Goal: Answer question/provide support

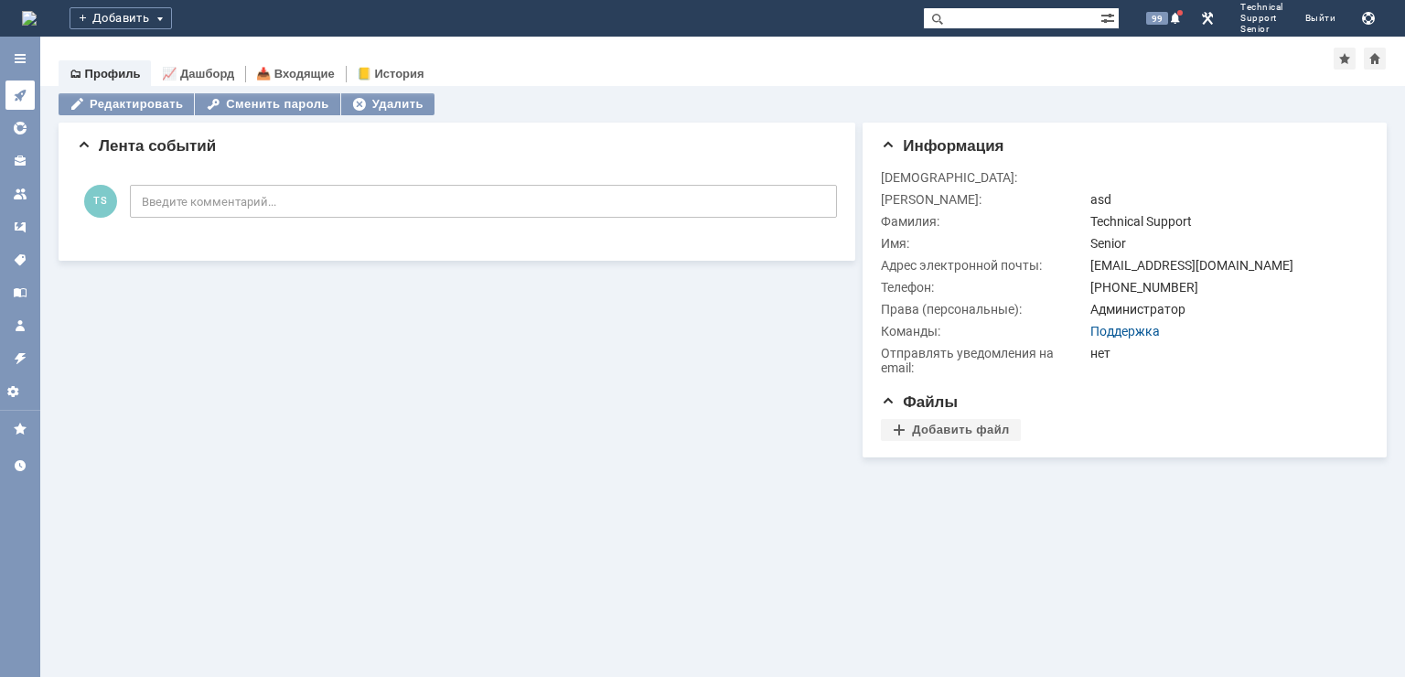
click at [22, 85] on link at bounding box center [19, 95] width 29 height 29
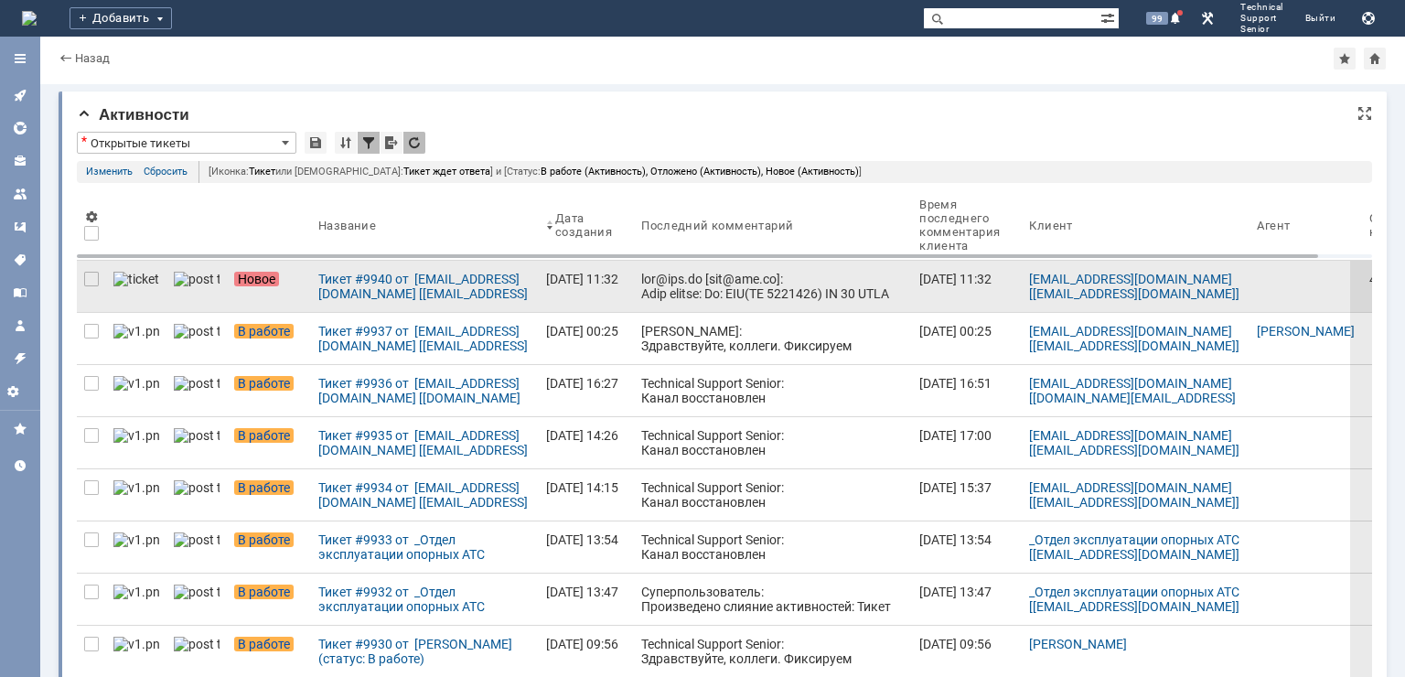
click at [714, 275] on div at bounding box center [772, 557] width 263 height 571
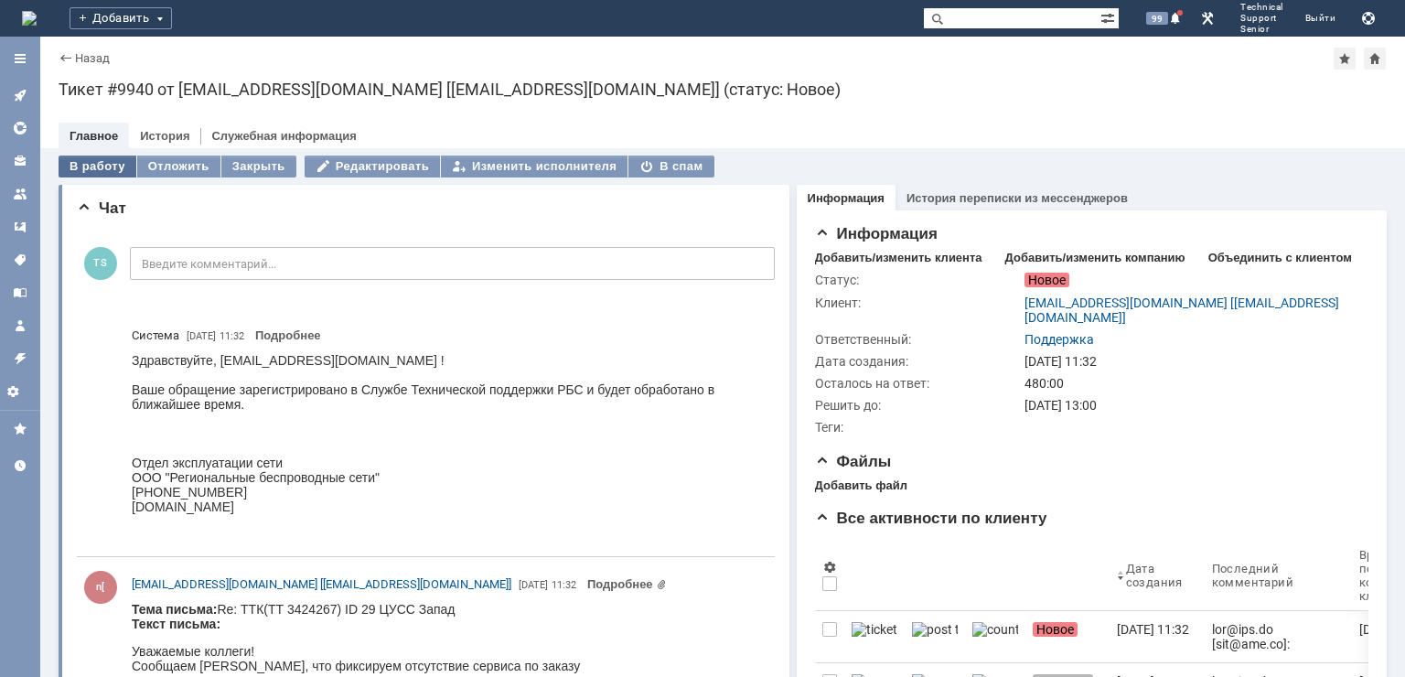
click at [99, 157] on div "В работу" at bounding box center [98, 167] width 78 height 22
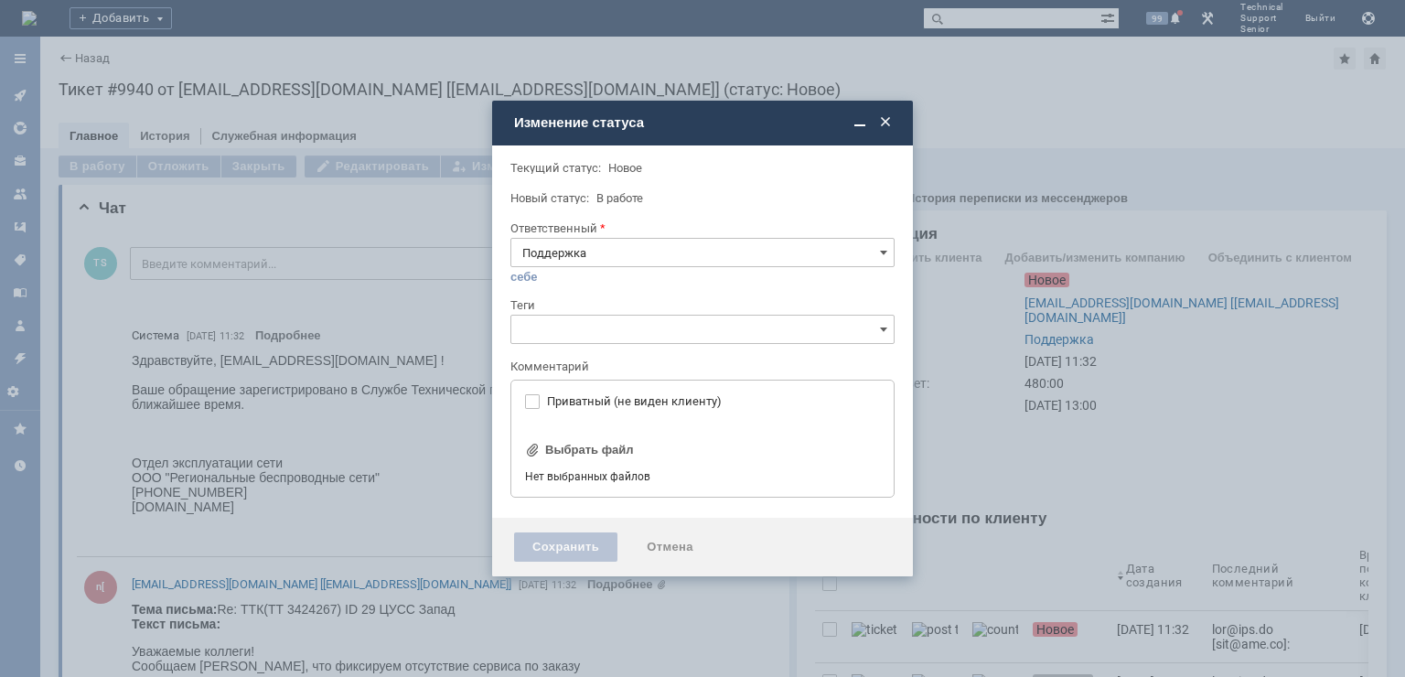
type input "[не указано]"
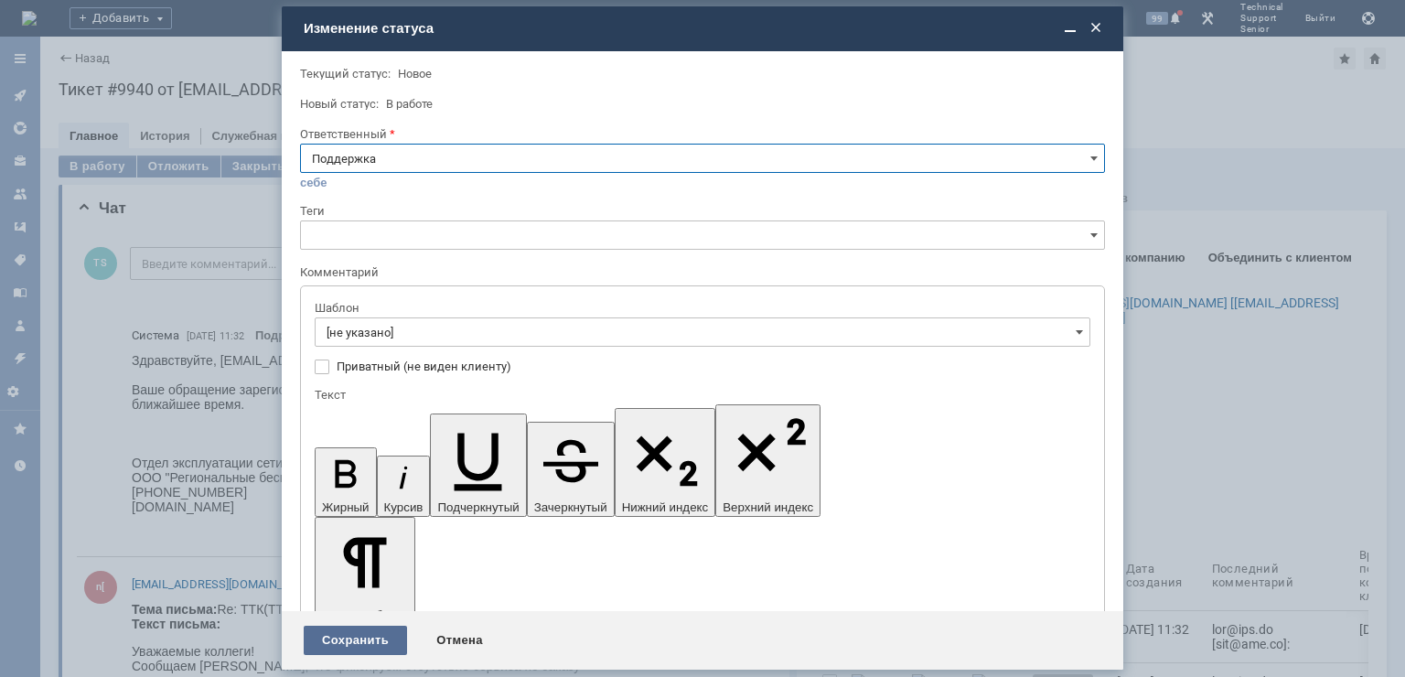
click at [347, 639] on div "Сохранить" at bounding box center [355, 640] width 103 height 29
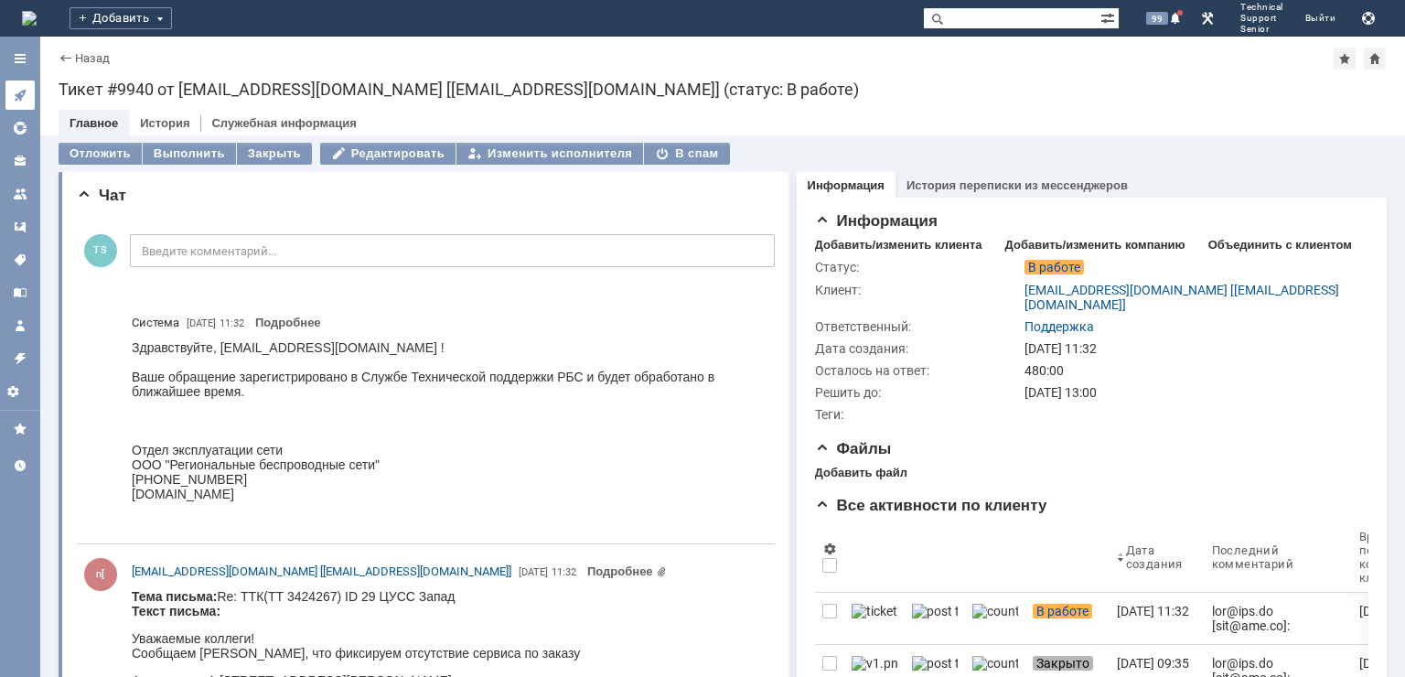
click at [15, 91] on icon at bounding box center [20, 95] width 15 height 15
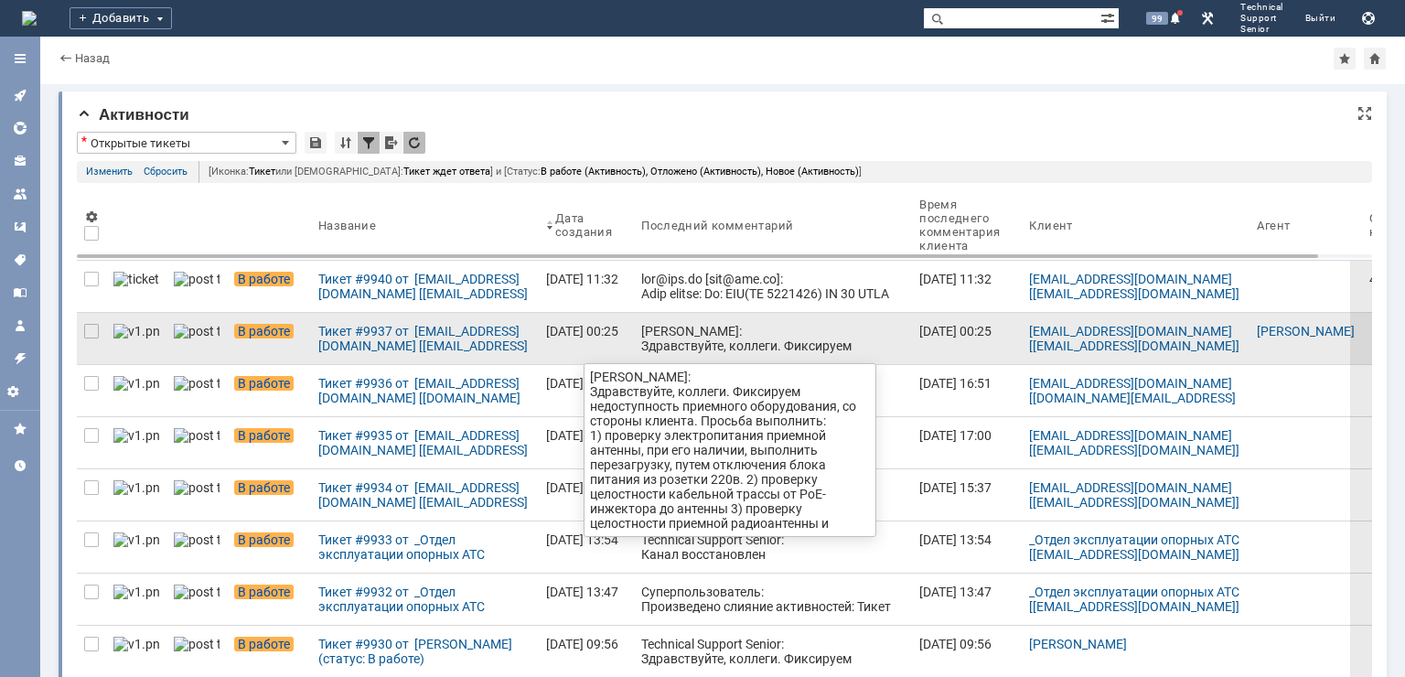
click at [641, 331] on div "[PERSON_NAME]: Здравствуйте, коллеги. Фиксируем недоступность приемного оборудо…" at bounding box center [772, 412] width 263 height 176
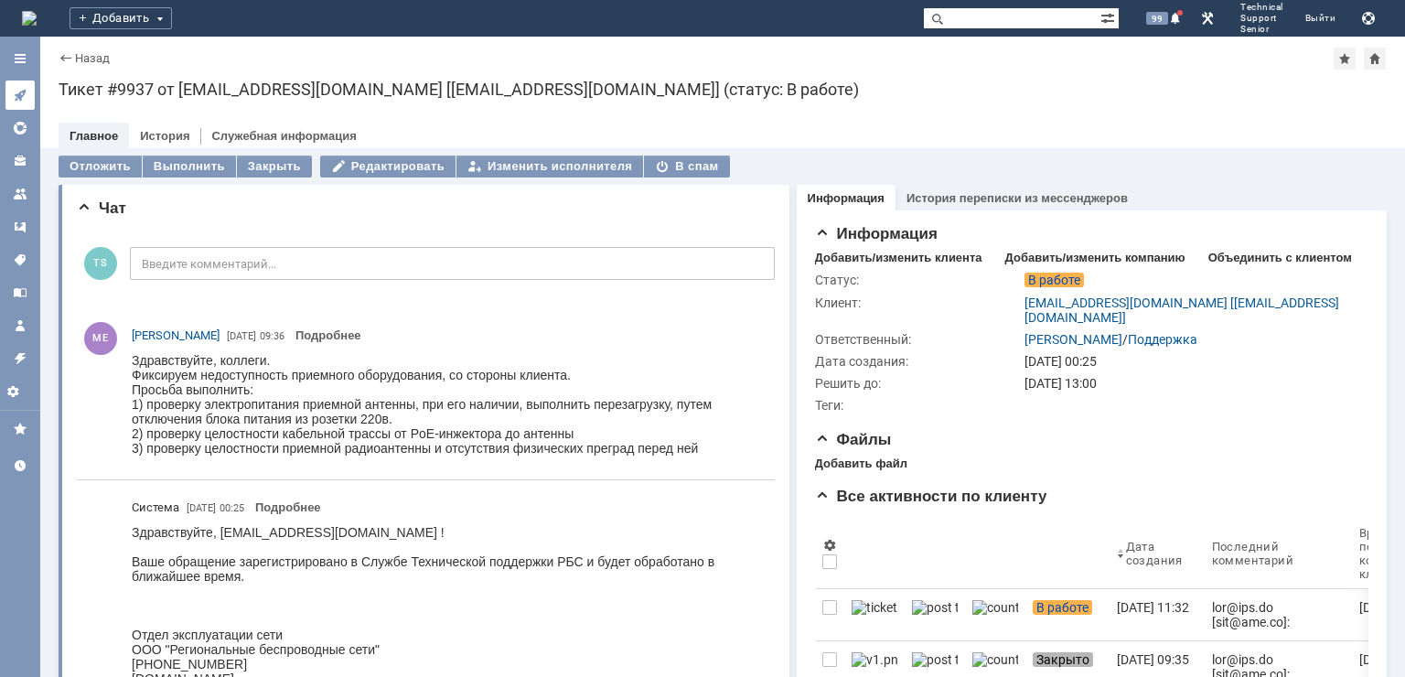
click at [16, 91] on icon at bounding box center [20, 95] width 15 height 15
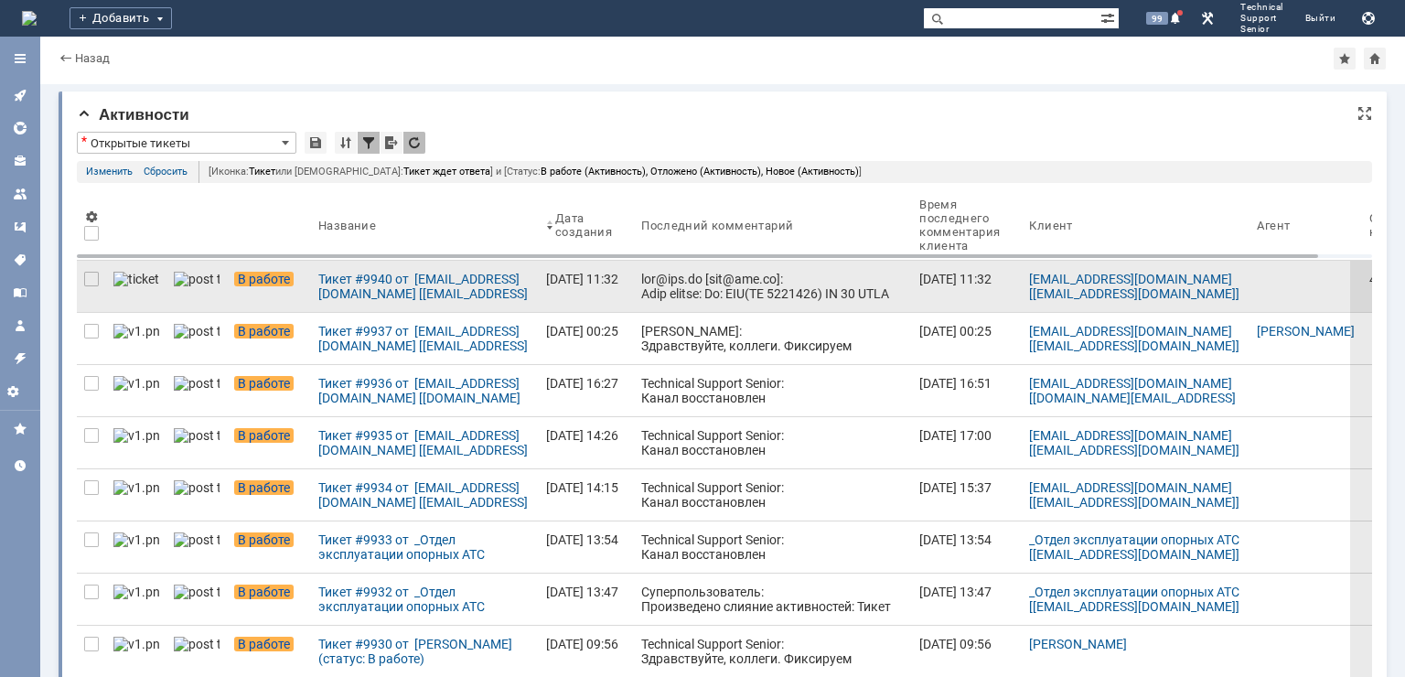
click at [641, 292] on div at bounding box center [772, 557] width 263 height 571
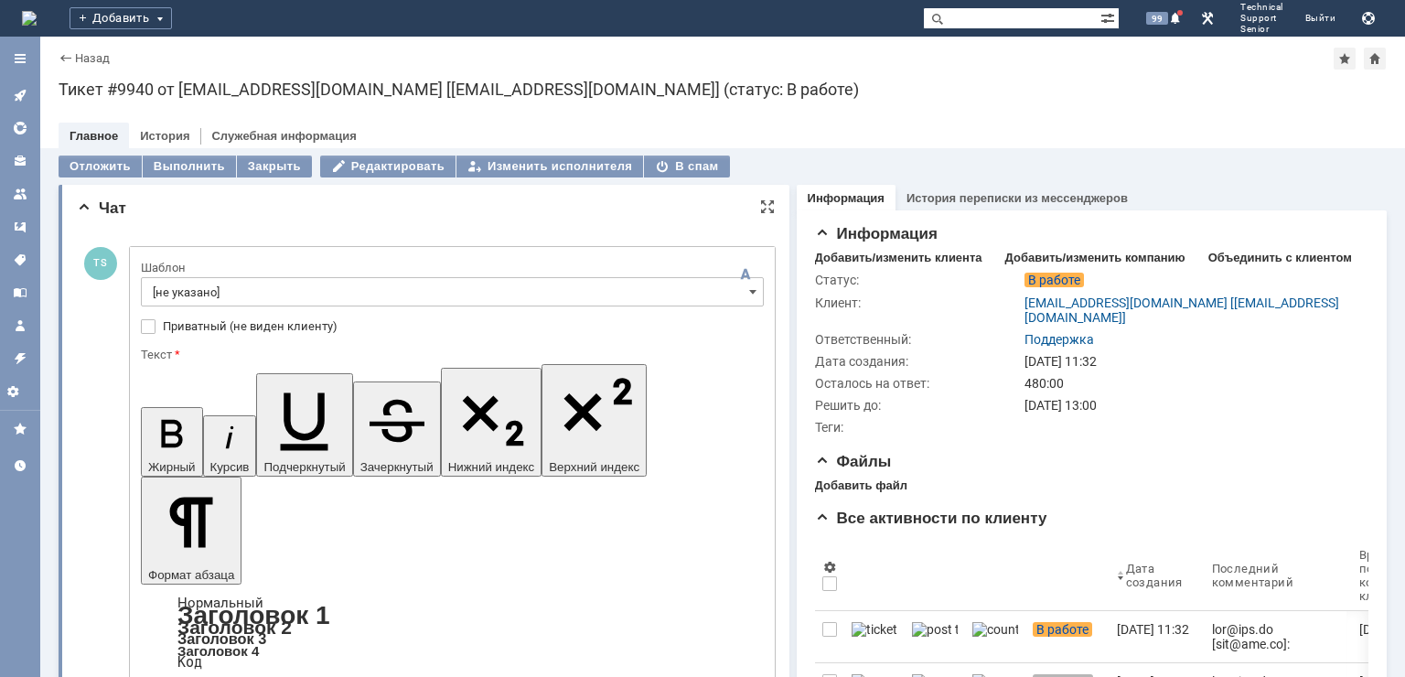
click at [390, 292] on input "[не указано]" at bounding box center [452, 291] width 623 height 29
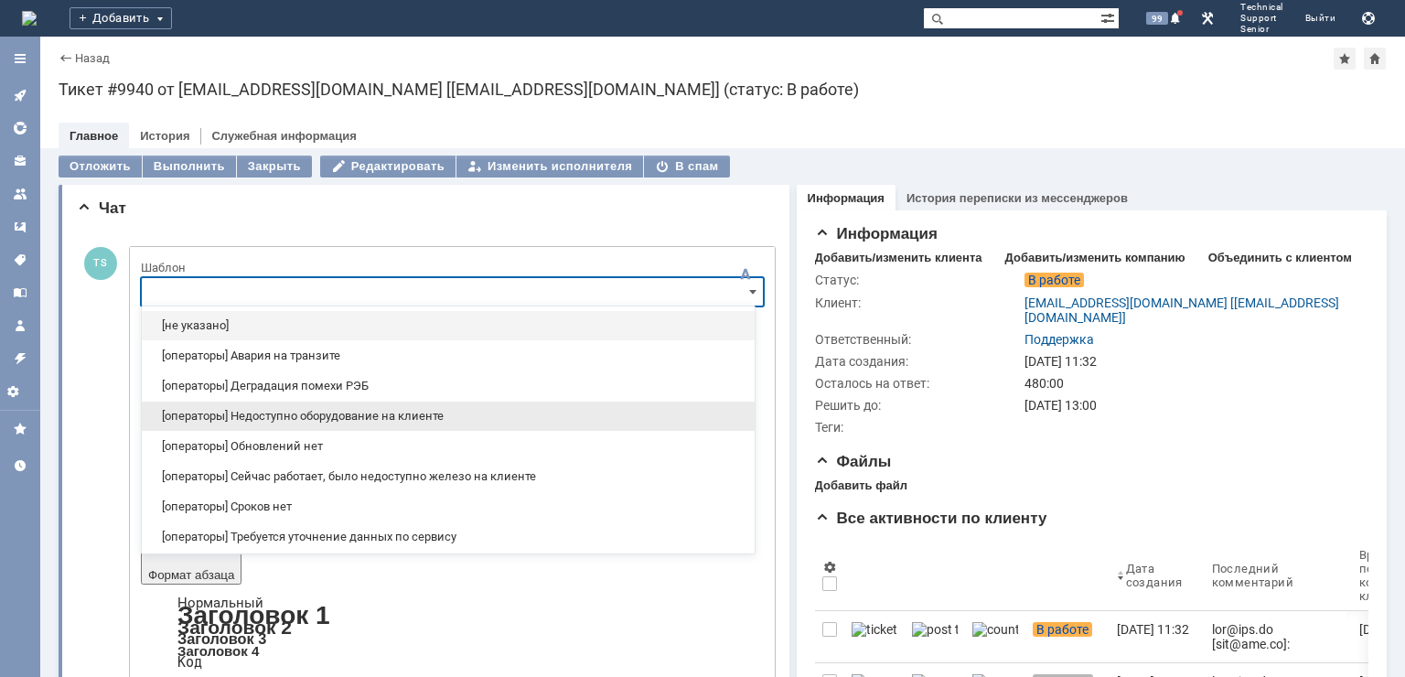
click at [388, 414] on span "[операторы] Недоступно оборудование на клиенте" at bounding box center [448, 416] width 591 height 15
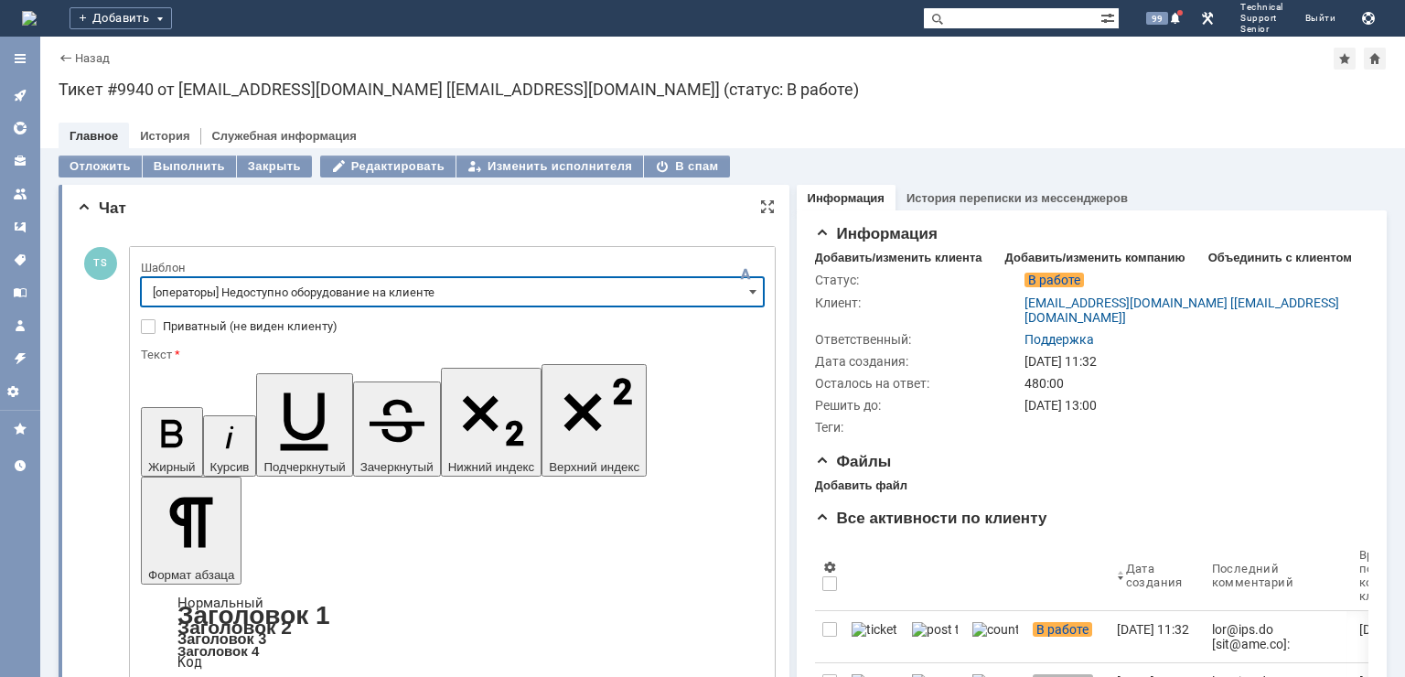
type input "[операторы] Недоступно оборудование на клиенте"
